Goal: Task Accomplishment & Management: Manage account settings

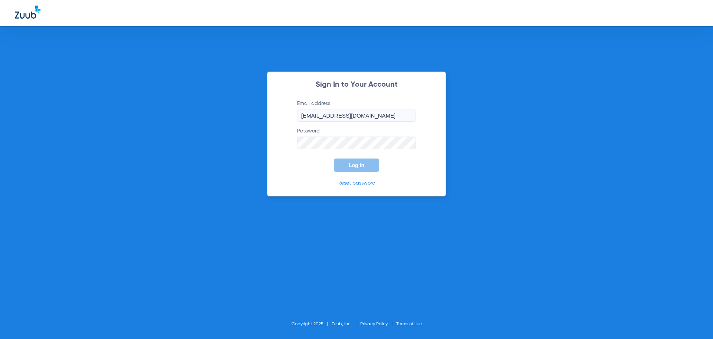
click at [362, 120] on input "[EMAIL_ADDRESS][DOMAIN_NAME]" at bounding box center [356, 115] width 119 height 13
type input "f"
type input "[EMAIL_ADDRESS][DOMAIN_NAME]"
click at [306, 159] on form "Email address [EMAIL_ADDRESS][DOMAIN_NAME] Password Log In" at bounding box center [356, 136] width 141 height 72
click at [347, 162] on button "Log In" at bounding box center [356, 164] width 45 height 13
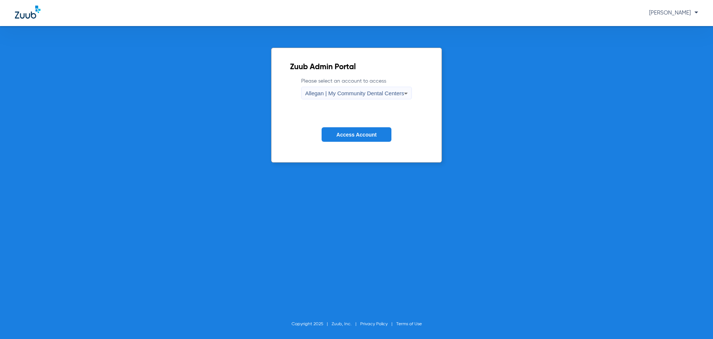
click at [382, 93] on span "Allegan | My Community Dental Centers" at bounding box center [354, 93] width 99 height 6
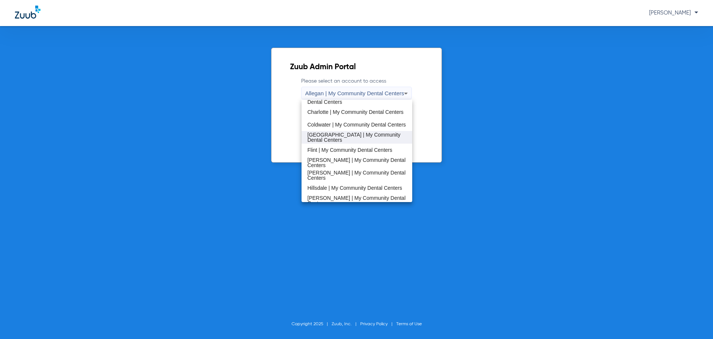
scroll to position [74, 0]
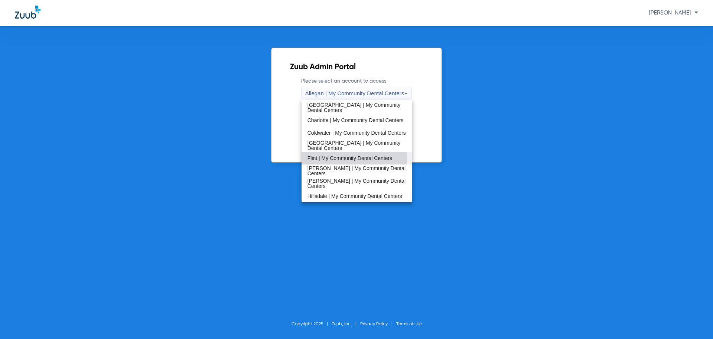
click at [353, 160] on span "Flint | My Community Dental Centers" at bounding box center [350, 157] width 85 height 5
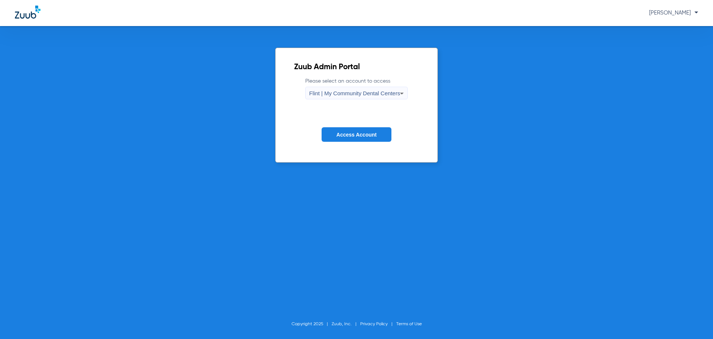
click at [374, 135] on span "Access Account" at bounding box center [357, 135] width 40 height 6
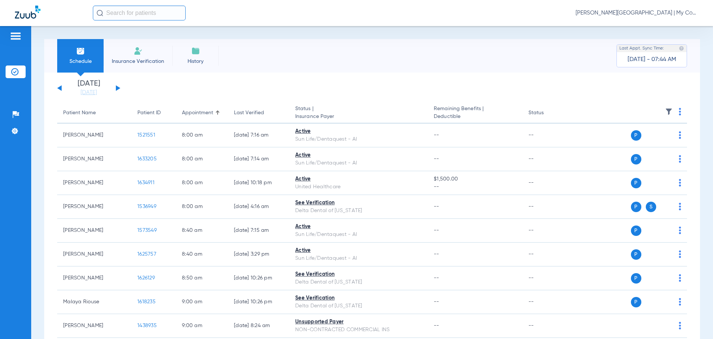
click at [654, 13] on span "[PERSON_NAME][GEOGRAPHIC_DATA] | My Community Dental Centers" at bounding box center [637, 12] width 123 height 7
click at [667, 27] on span "Account Selection" at bounding box center [671, 26] width 42 height 5
